Goal: Task Accomplishment & Management: Manage account settings

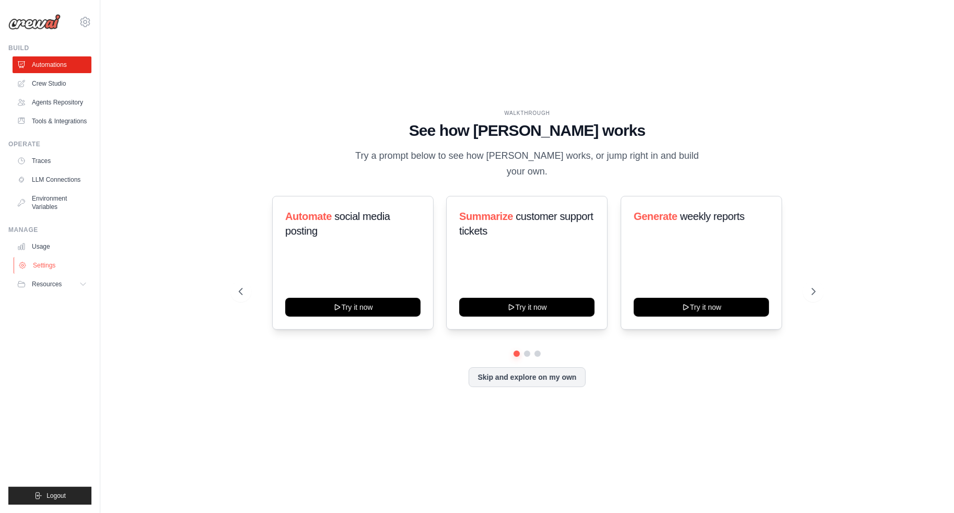
click at [43, 271] on link "Settings" at bounding box center [53, 265] width 79 height 17
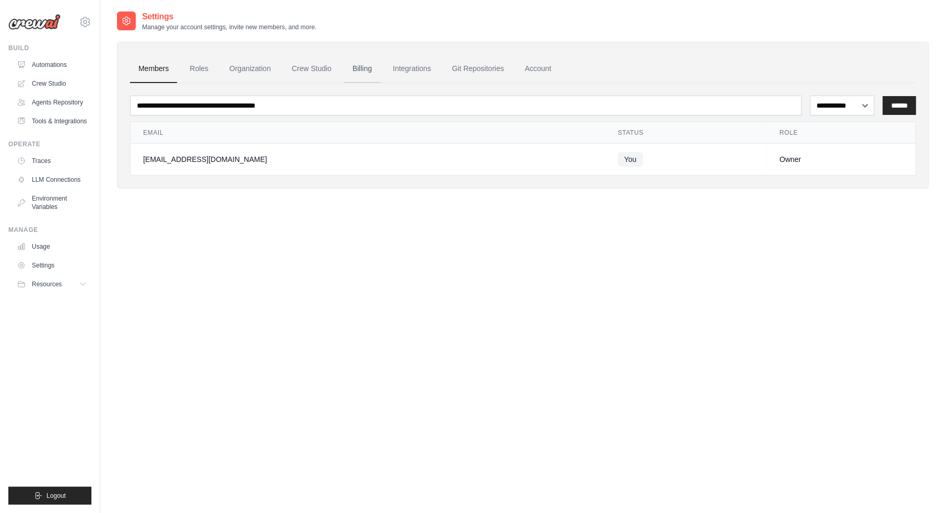
click at [370, 67] on link "Billing" at bounding box center [362, 69] width 36 height 28
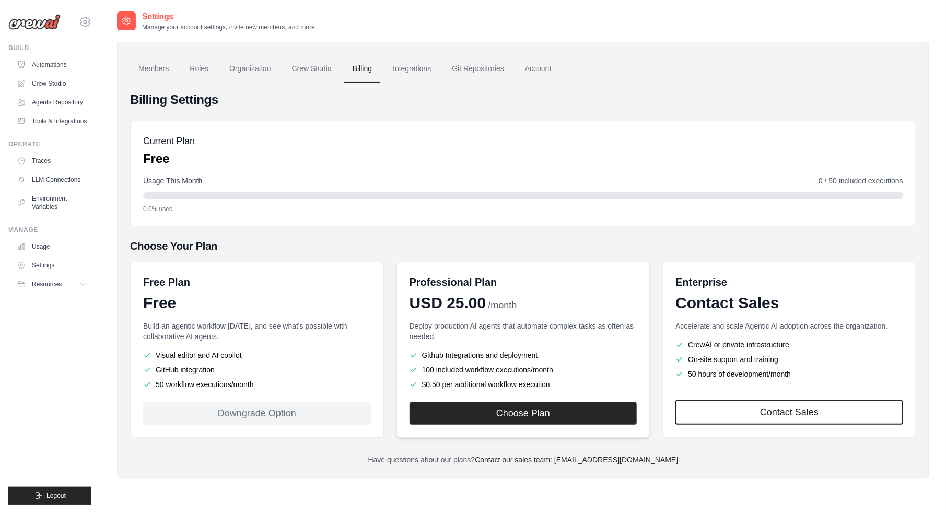
scroll to position [21, 0]
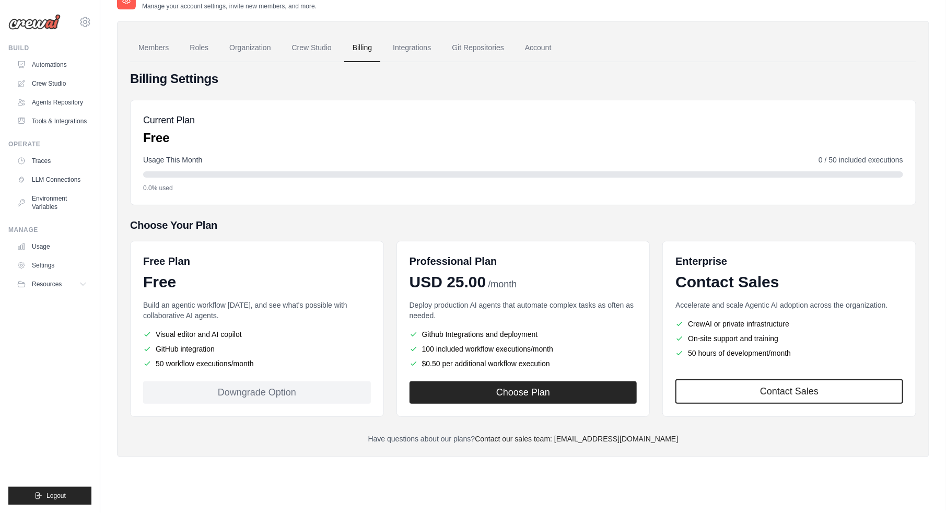
click at [36, 356] on ul "Build Automations Crew Studio Agents Repository Tools & Integrations" at bounding box center [49, 274] width 83 height 461
